Goal: Task Accomplishment & Management: Manage account settings

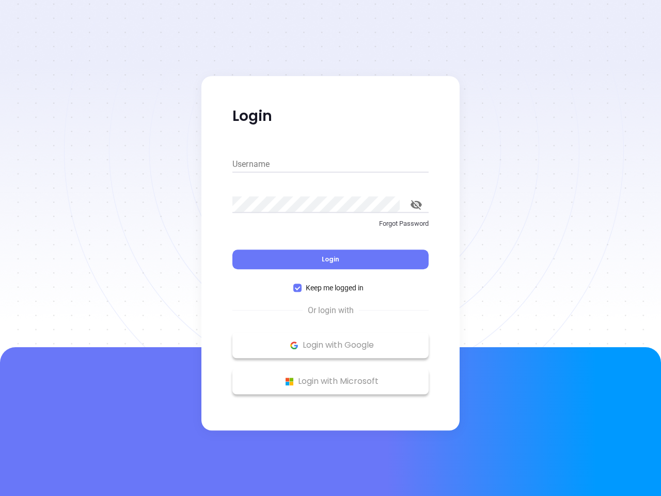
click at [330, 248] on div "Login" at bounding box center [330, 253] width 196 height 32
click at [330, 164] on input "Username" at bounding box center [330, 164] width 196 height 17
click at [416, 204] on icon "toggle password visibility" at bounding box center [415, 205] width 11 height 10
click at [330, 259] on span "Login" at bounding box center [331, 259] width 18 height 9
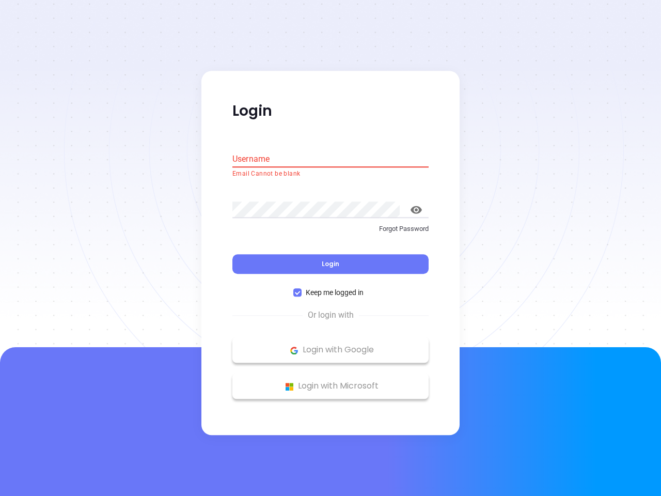
click at [330, 288] on span "Keep me logged in" at bounding box center [335, 292] width 66 height 11
click at [302, 289] on input "Keep me logged in" at bounding box center [297, 293] width 8 height 8
checkbox input "false"
click at [330, 345] on p "Login with Google" at bounding box center [331, 349] width 186 height 15
click at [330, 381] on p "Login with Microsoft" at bounding box center [331, 385] width 186 height 15
